Goal: Transaction & Acquisition: Purchase product/service

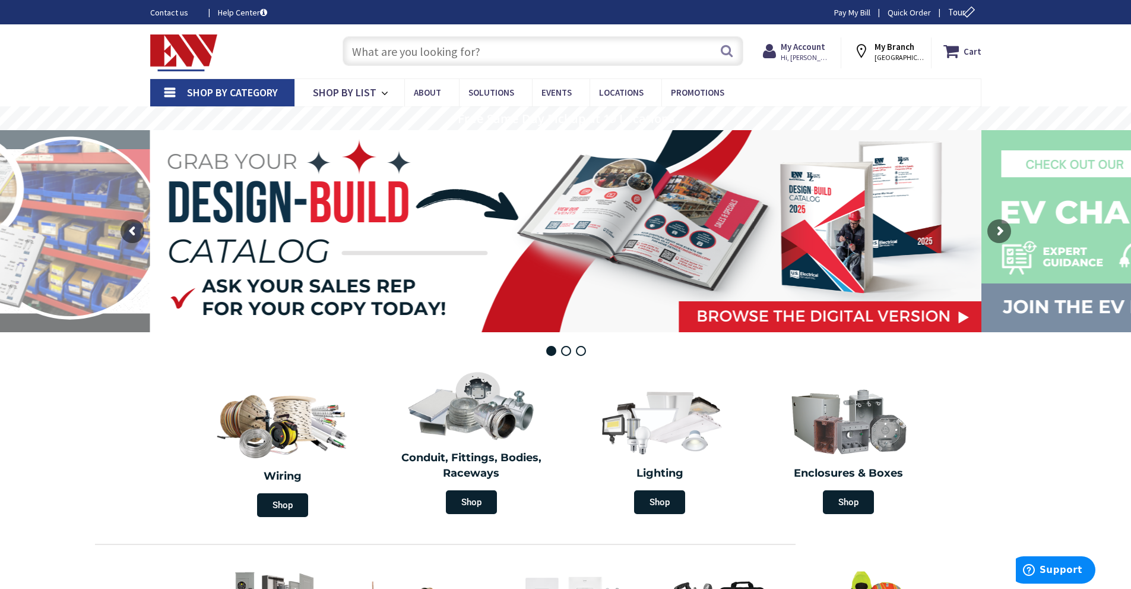
click at [454, 46] on input "text" at bounding box center [543, 51] width 401 height 30
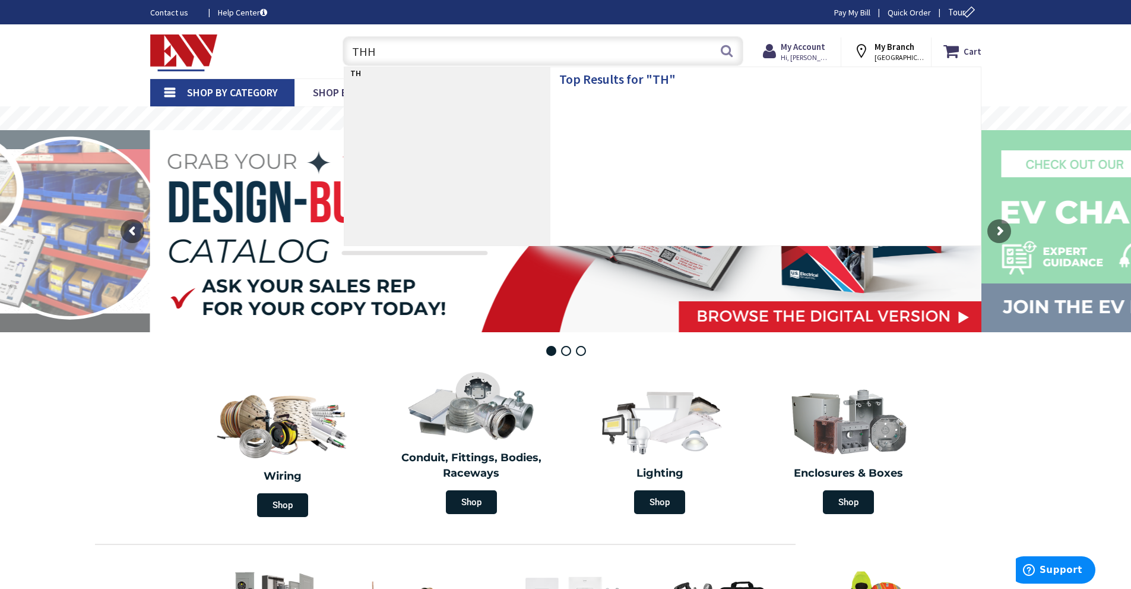
type input "THHN"
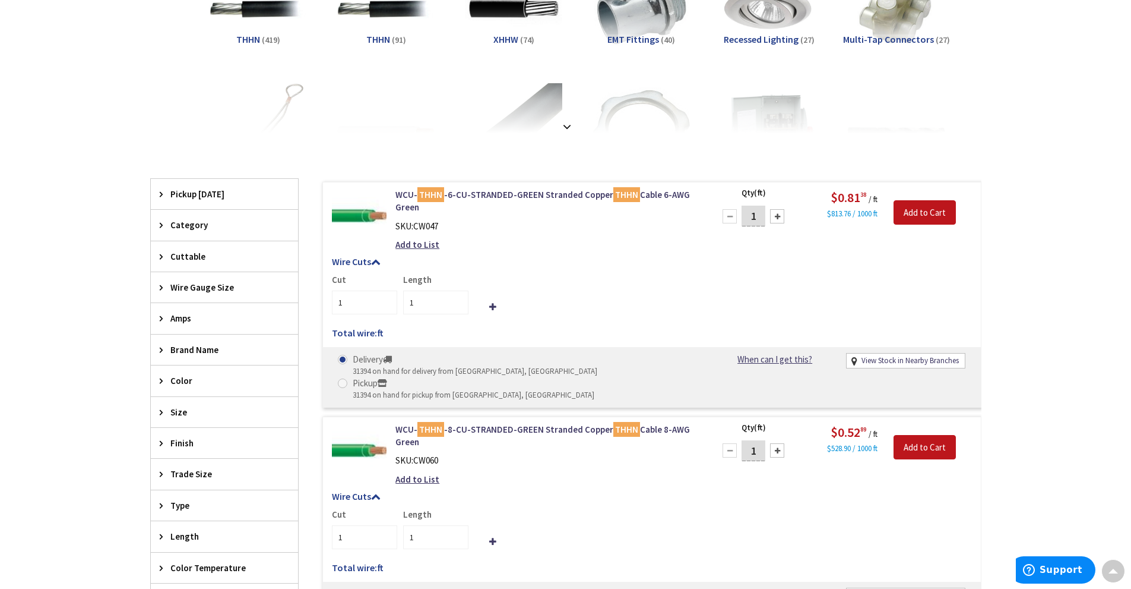
scroll to position [238, 0]
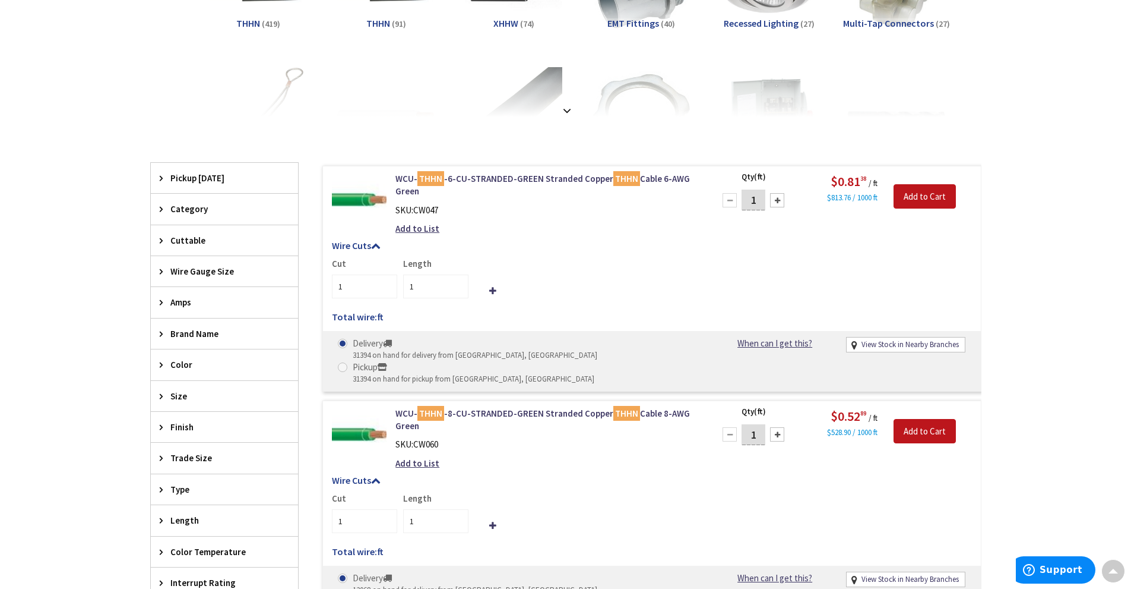
click at [256, 276] on span "Wire Gauge Size" at bounding box center [218, 271] width 97 height 12
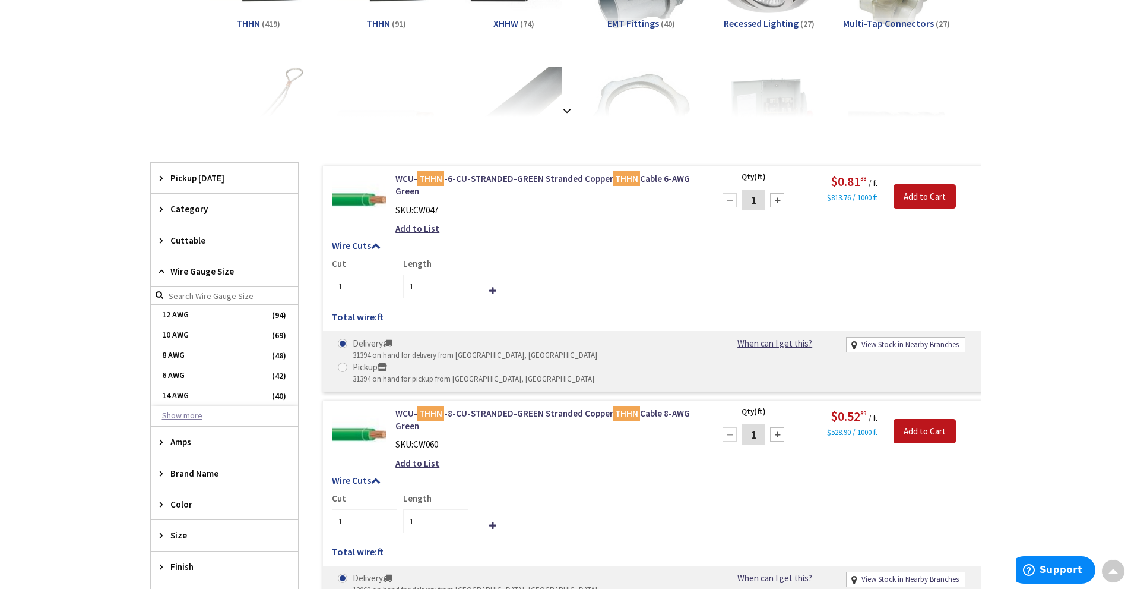
click at [219, 414] on button "Show more" at bounding box center [224, 416] width 147 height 20
click at [204, 463] on span "600 KCMIL" at bounding box center [224, 456] width 147 height 20
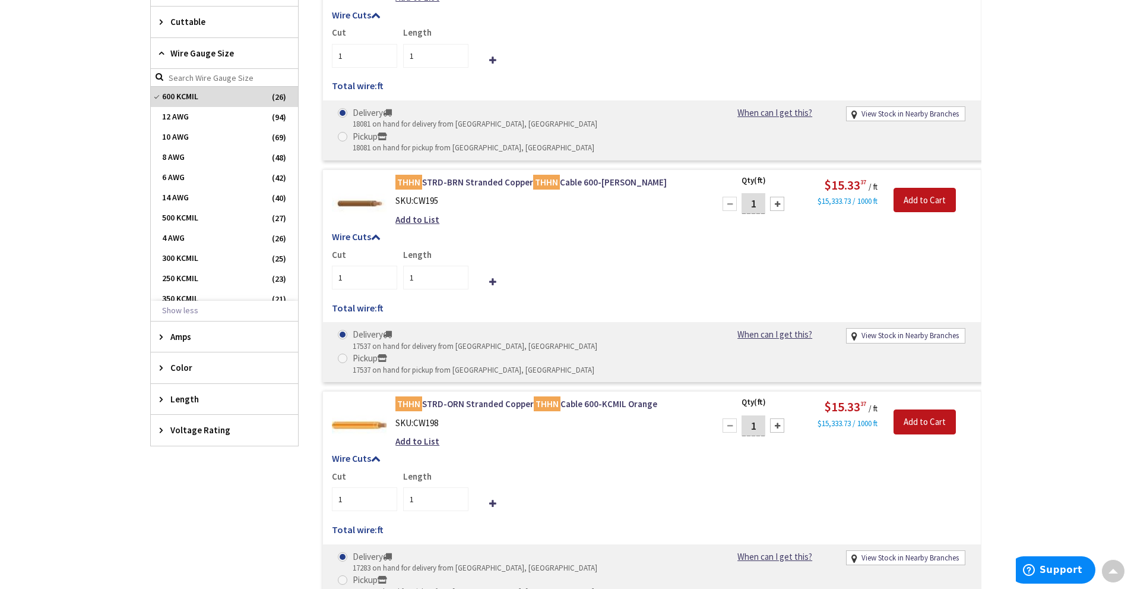
scroll to position [178, 0]
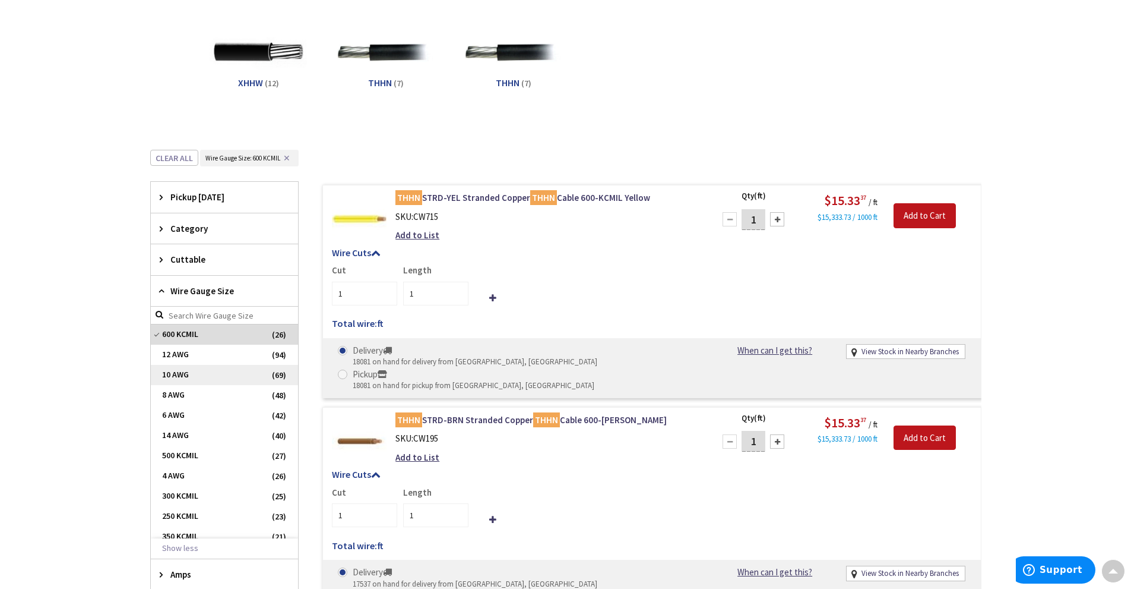
click at [172, 339] on span "600 KCMIL" at bounding box center [224, 334] width 147 height 20
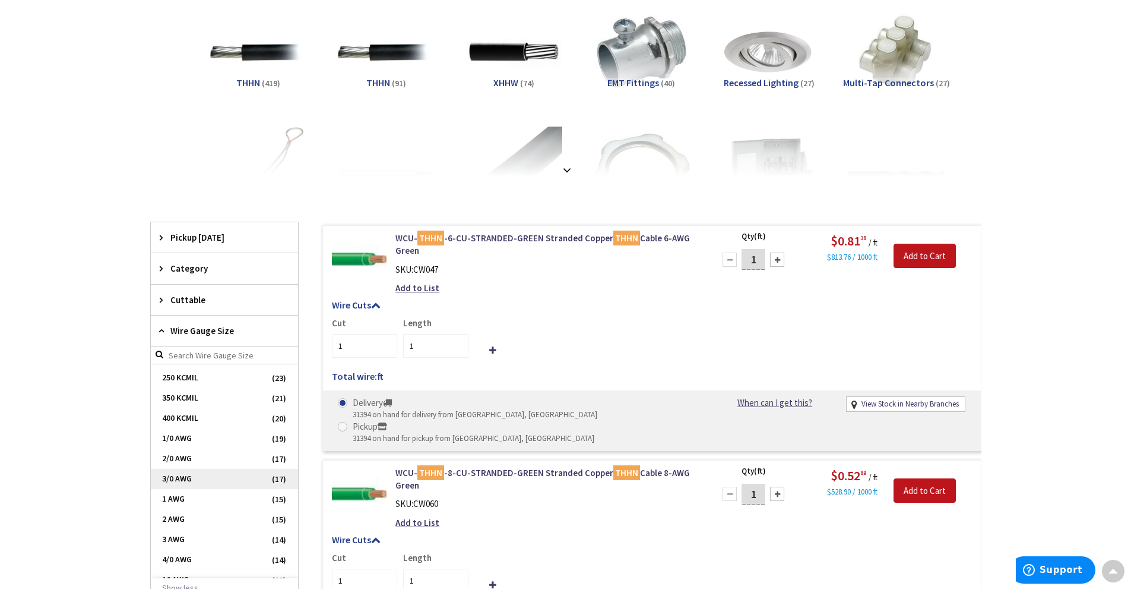
click at [197, 482] on span "3/0 AWG" at bounding box center [224, 479] width 147 height 20
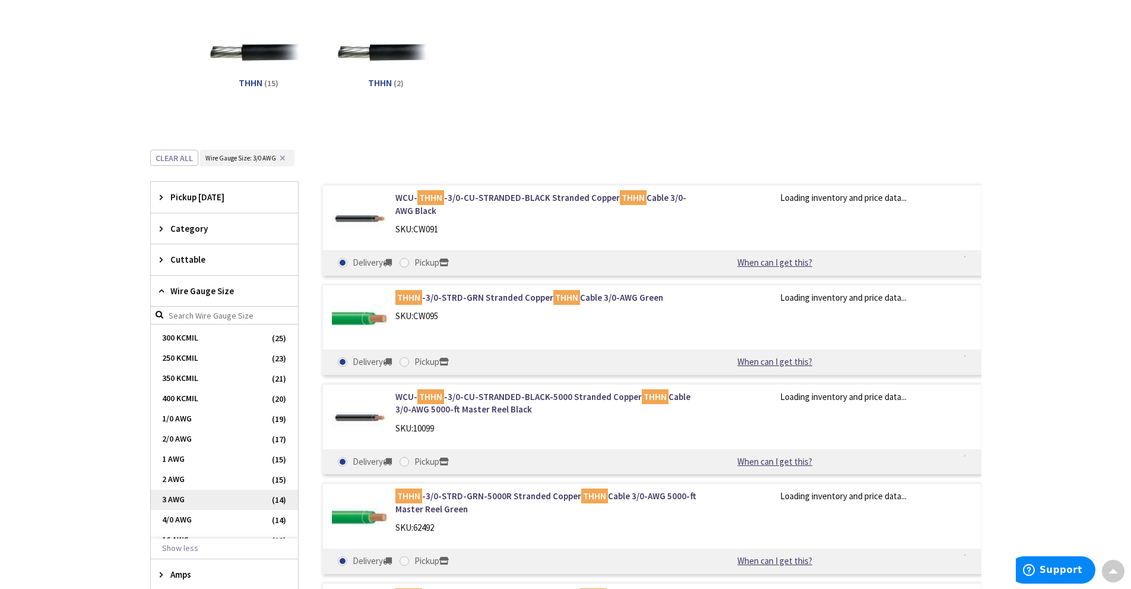
scroll to position [198, 0]
